Goal: Task Accomplishment & Management: Use online tool/utility

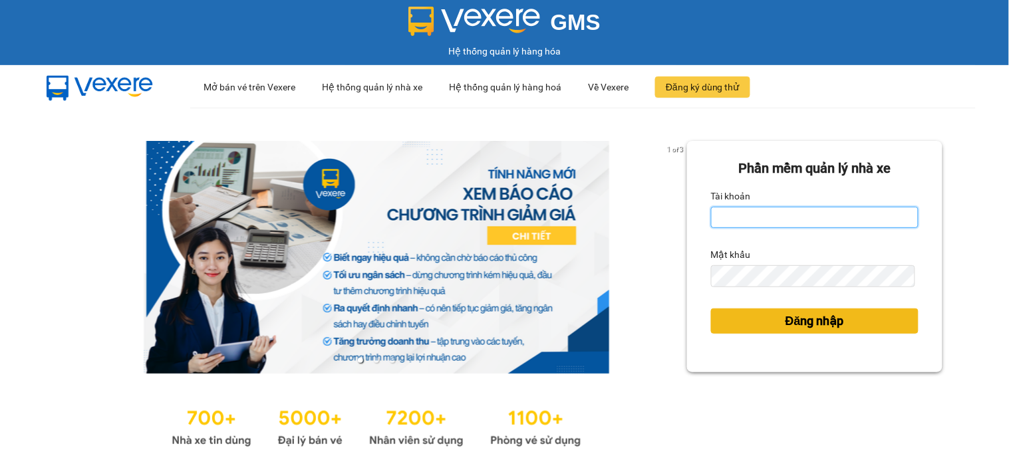
type input "levantrang.xevn"
click at [768, 311] on button "Đăng nhập" at bounding box center [814, 321] width 207 height 25
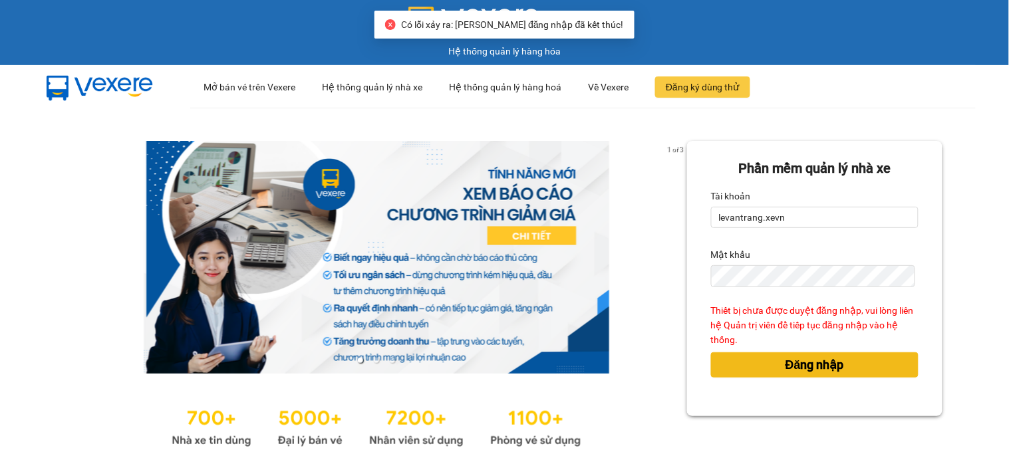
click at [746, 356] on button "Đăng nhập" at bounding box center [814, 364] width 207 height 25
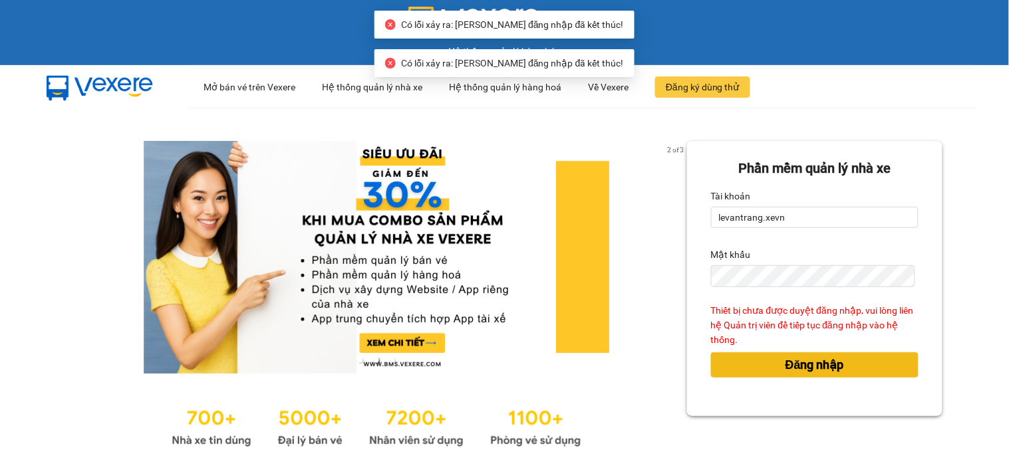
click at [744, 356] on button "Đăng nhập" at bounding box center [814, 364] width 207 height 25
